Goal: Transaction & Acquisition: Purchase product/service

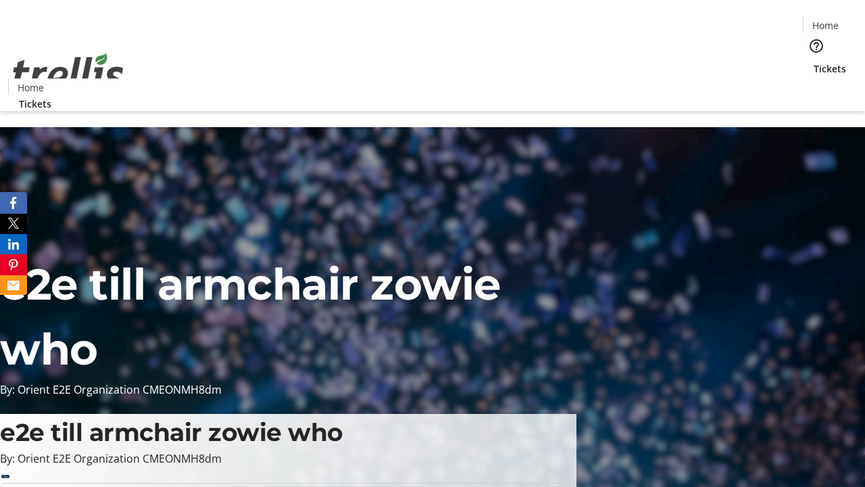
click at [814, 62] on span "Tickets" at bounding box center [830, 69] width 32 height 14
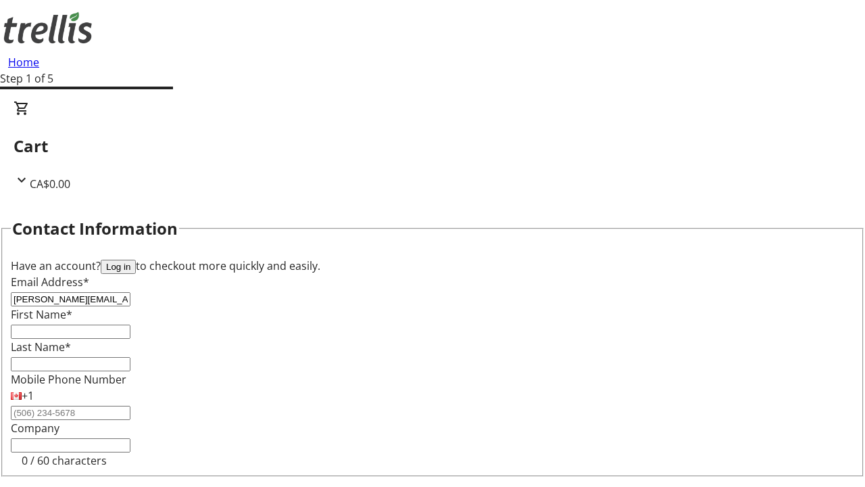
type input "[PERSON_NAME][EMAIL_ADDRESS][DOMAIN_NAME]"
type input "[PERSON_NAME]"
